Goal: Information Seeking & Learning: Understand process/instructions

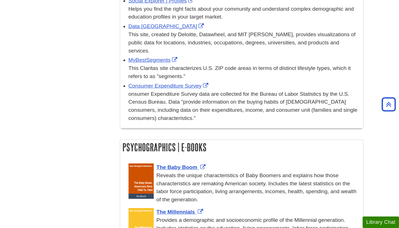
scroll to position [371, 0]
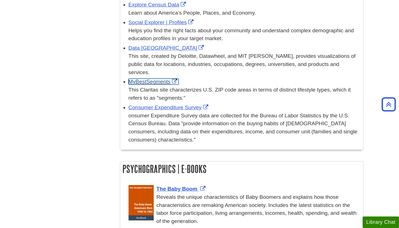
click at [158, 81] on link "MyBestSegments" at bounding box center [154, 81] width 50 height 6
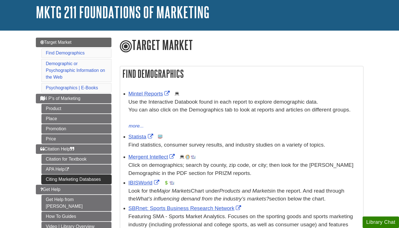
scroll to position [35, 0]
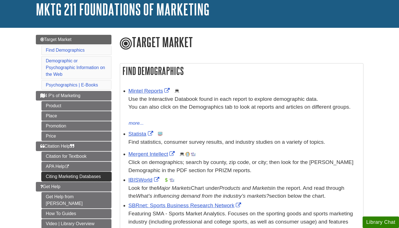
click at [94, 177] on link "Citing Marketing Databases" at bounding box center [76, 176] width 70 height 10
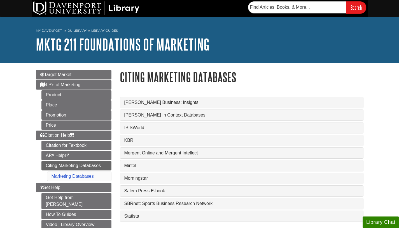
click at [152, 170] on div "Mintel" at bounding box center [241, 165] width 243 height 11
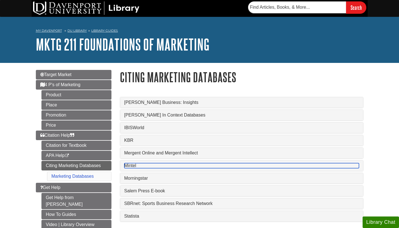
click at [151, 166] on link "Mintel" at bounding box center [241, 165] width 235 height 5
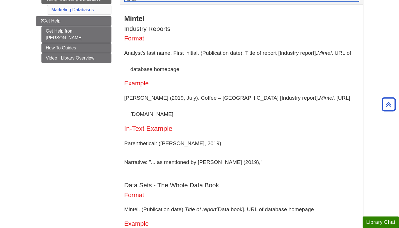
scroll to position [174, 0]
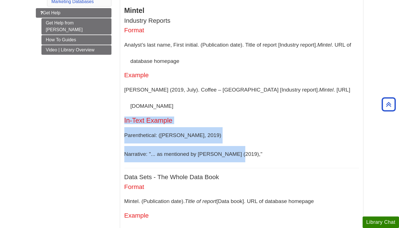
drag, startPoint x: 122, startPoint y: 106, endPoint x: 241, endPoint y: 141, distance: 124.1
click at [241, 141] on div "Mintel Industry Reports Format Analyst’s last name, First initial. (Publication…" at bounding box center [241, 225] width 243 height 458
click at [241, 146] on p "Narrative: "... as mentioned by [PERSON_NAME] (2019),"" at bounding box center [241, 154] width 235 height 16
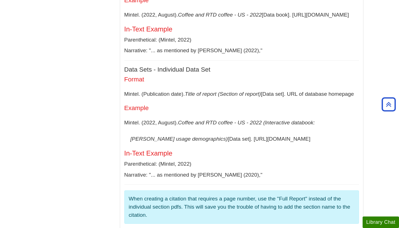
scroll to position [391, 0]
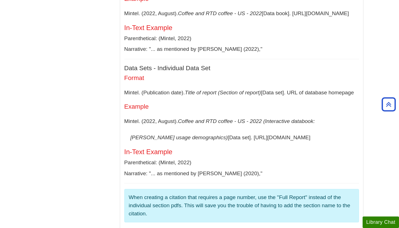
drag, startPoint x: 122, startPoint y: 77, endPoint x: 358, endPoint y: 77, distance: 235.7
click at [358, 77] on div "Mintel Industry Reports Format Analyst’s last name, First initial. (Publication…" at bounding box center [241, 9] width 243 height 458
copy p "Mintel. (Publication date). Title of report (Section of report) [Data set]. URL…"
click at [250, 117] on p "Mintel. (2022, August). Coffee and RTD coffee - US - 2022 (Interactive databook…" at bounding box center [241, 129] width 235 height 32
drag, startPoint x: 124, startPoint y: 110, endPoint x: 297, endPoint y: 122, distance: 173.9
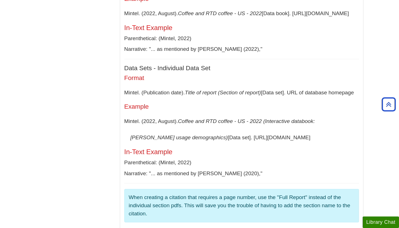
click at [297, 122] on div "Mintel Industry Reports Format Analyst’s last name, First initial. (Publication…" at bounding box center [241, 9] width 243 height 458
click at [266, 115] on p "Mintel. (2022, August). Coffee and RTD coffee - US - 2022 (Interactive databook…" at bounding box center [241, 129] width 235 height 32
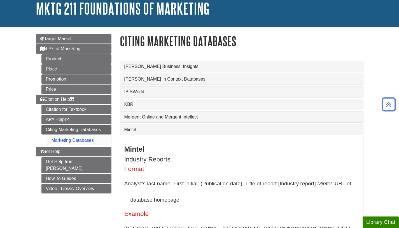
scroll to position [34, 0]
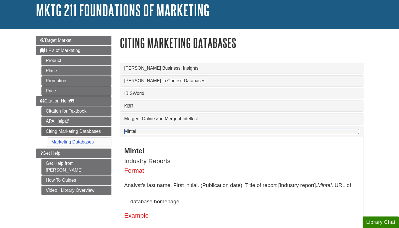
click at [153, 134] on link "Mintel" at bounding box center [241, 131] width 235 height 5
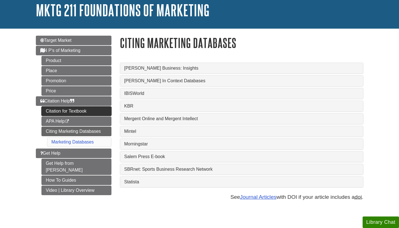
click at [94, 112] on link "Citation for Textbook" at bounding box center [76, 111] width 70 height 10
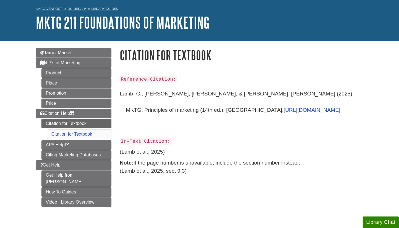
scroll to position [24, 0]
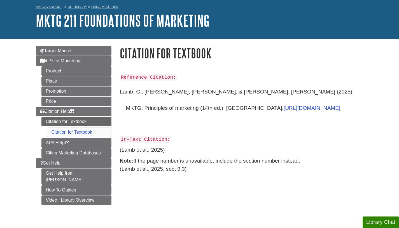
drag, startPoint x: 121, startPoint y: 162, endPoint x: 229, endPoint y: 171, distance: 108.3
click at [229, 171] on p "Note: If the page number is unavailable, include the section number instead. (L…" at bounding box center [242, 165] width 244 height 16
click at [86, 155] on link "Citing Marketing Databases" at bounding box center [76, 153] width 70 height 10
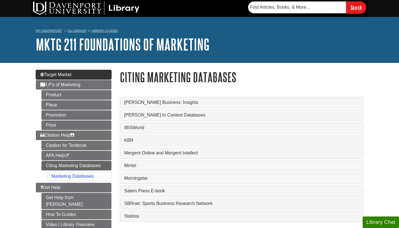
click at [87, 73] on link "Target Market" at bounding box center [74, 75] width 76 height 10
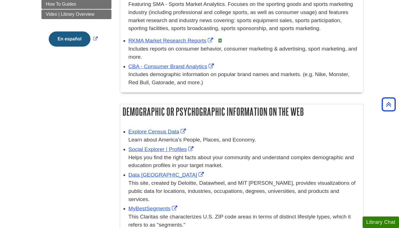
scroll to position [136, 0]
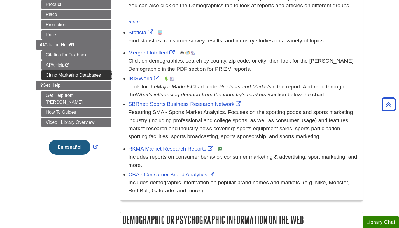
click at [86, 77] on link "Citing Marketing Databases" at bounding box center [76, 75] width 70 height 10
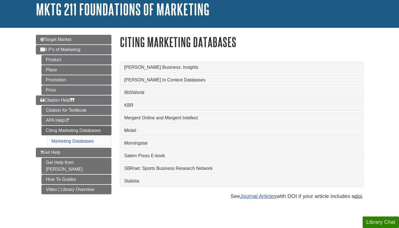
scroll to position [35, 0]
